Goal: Communication & Community: Share content

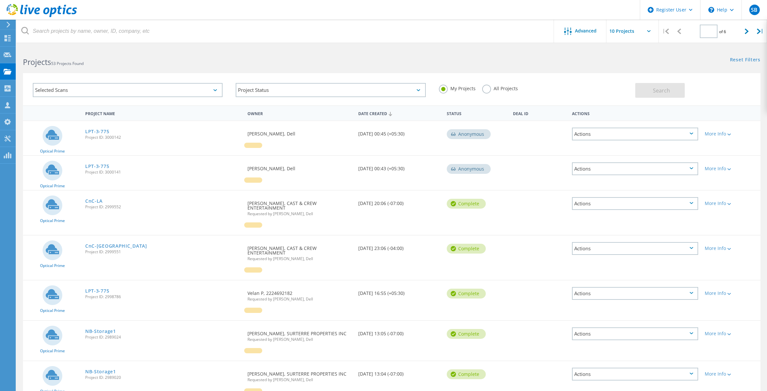
type input "1"
click at [95, 199] on link "CnC-LA" at bounding box center [93, 201] width 17 height 5
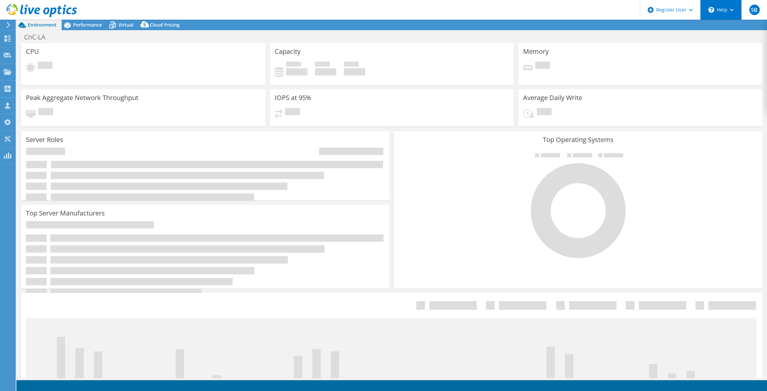
select select "USD"
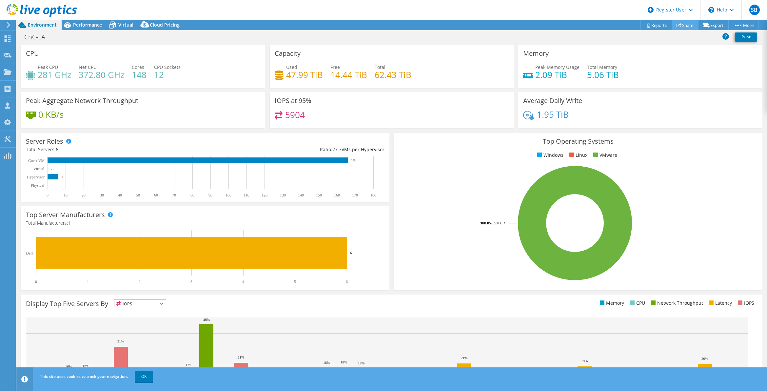
click at [683, 28] on link "Share" at bounding box center [685, 25] width 27 height 10
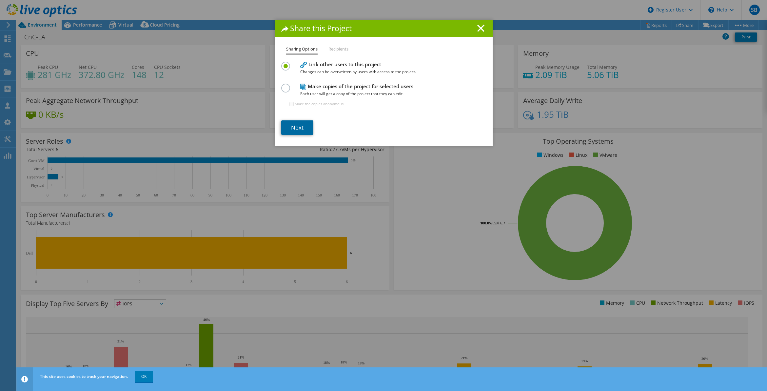
click at [294, 124] on link "Next" at bounding box center [297, 127] width 32 height 14
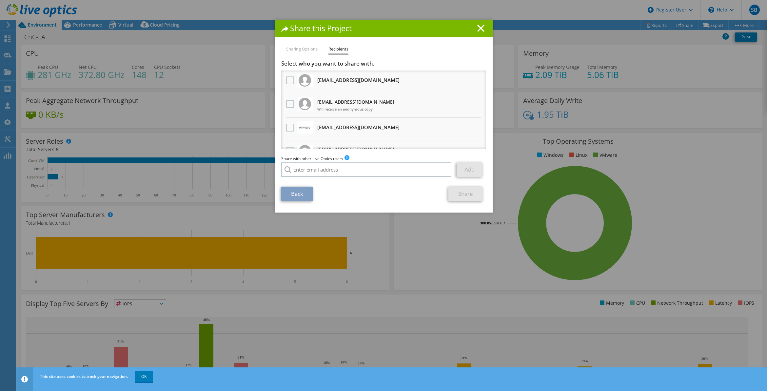
click at [313, 178] on div "Share with other Live Optics users Enter a single email address and click add. …" at bounding box center [383, 167] width 205 height 25
click at [311, 174] on input "search" at bounding box center [366, 169] width 171 height 14
click at [311, 170] on input "search" at bounding box center [366, 169] width 171 height 14
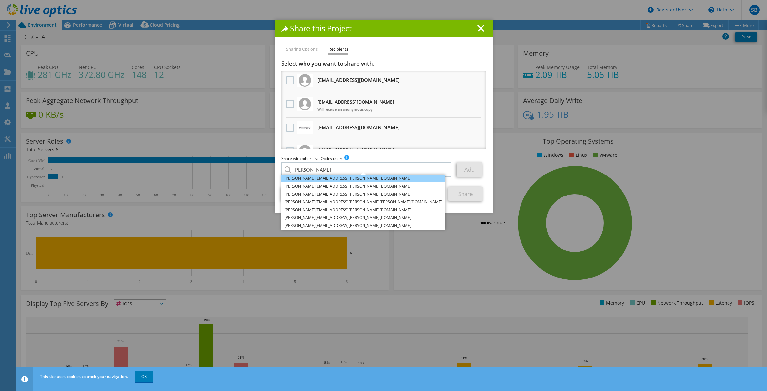
click at [317, 180] on li "[PERSON_NAME][EMAIL_ADDRESS][PERSON_NAME][DOMAIN_NAME]" at bounding box center [363, 178] width 164 height 8
type input "[PERSON_NAME][EMAIL_ADDRESS][PERSON_NAME][DOMAIN_NAME]"
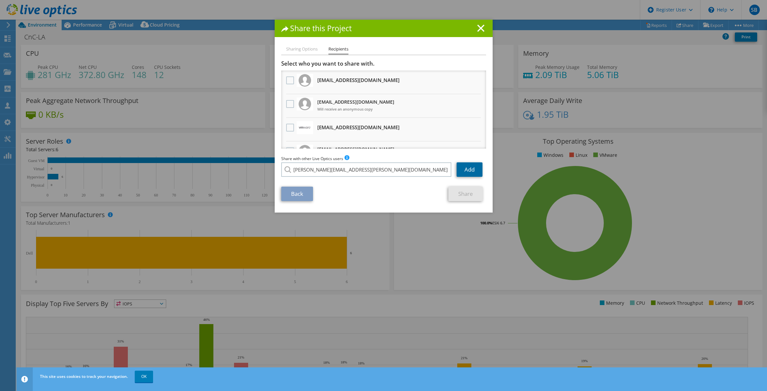
click at [477, 170] on link "Add" at bounding box center [470, 169] width 26 height 14
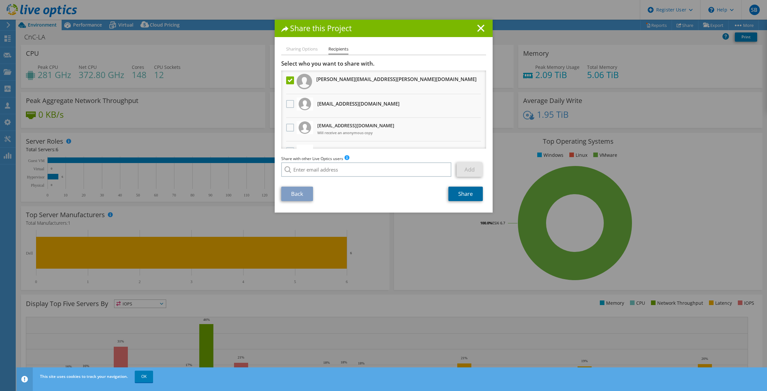
click at [466, 194] on link "Share" at bounding box center [466, 194] width 34 height 14
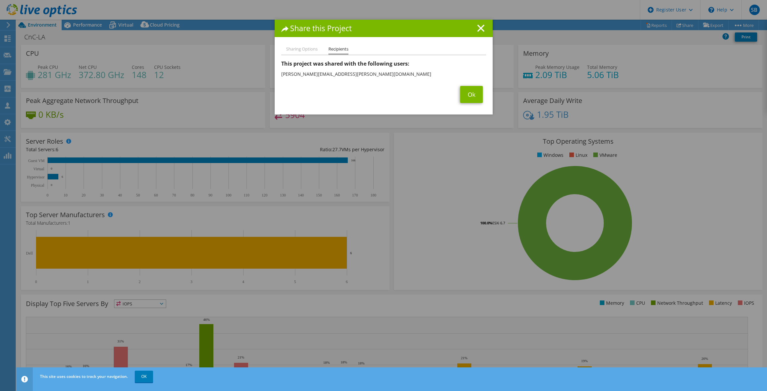
drag, startPoint x: 0, startPoint y: 12, endPoint x: -9, endPoint y: 15, distance: 9.2
click at [0, 15] on html "SB Dell User [PERSON_NAME] [PERSON_NAME][EMAIL_ADDRESS][DOMAIN_NAME] Dell My Pr…" at bounding box center [383, 195] width 767 height 391
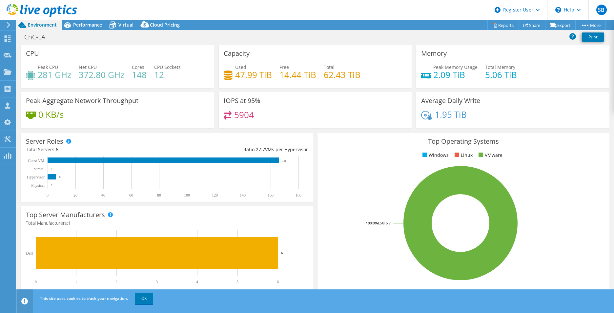
select select "USD"
